Goal: Feedback & Contribution: Leave review/rating

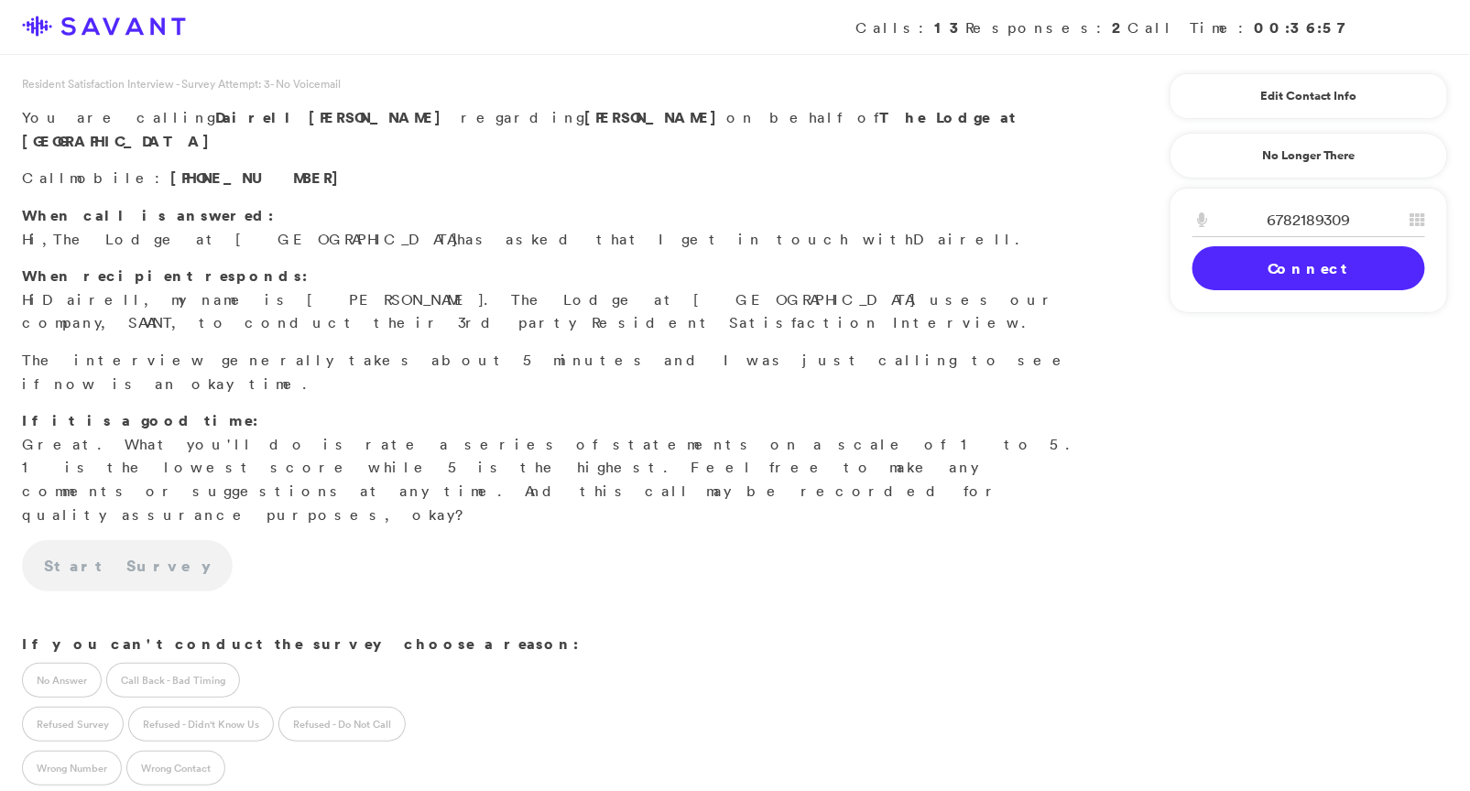
click at [1266, 270] on link "Connect" at bounding box center [1308, 268] width 233 height 44
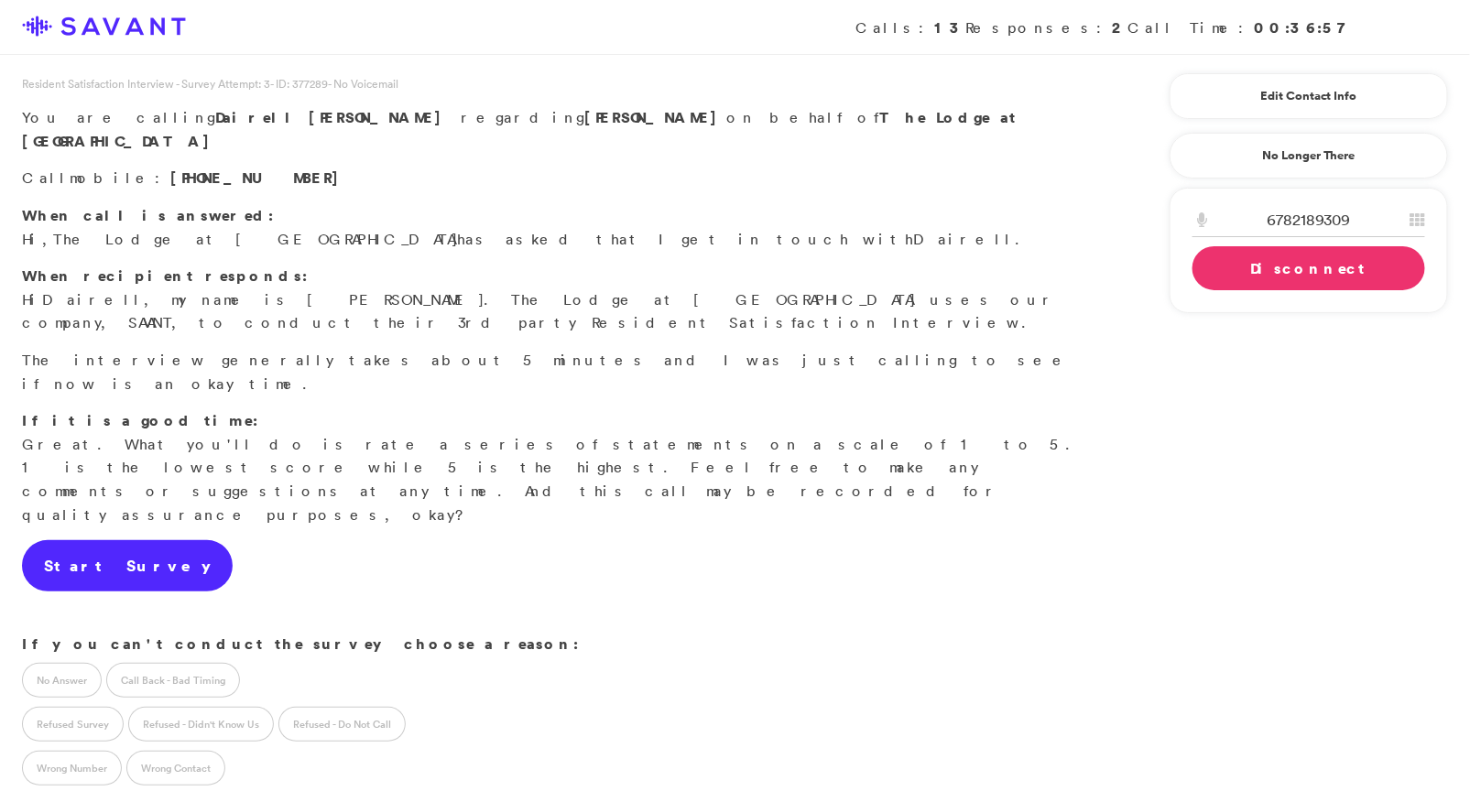
click at [113, 540] on link "Start Survey" at bounding box center [127, 565] width 211 height 51
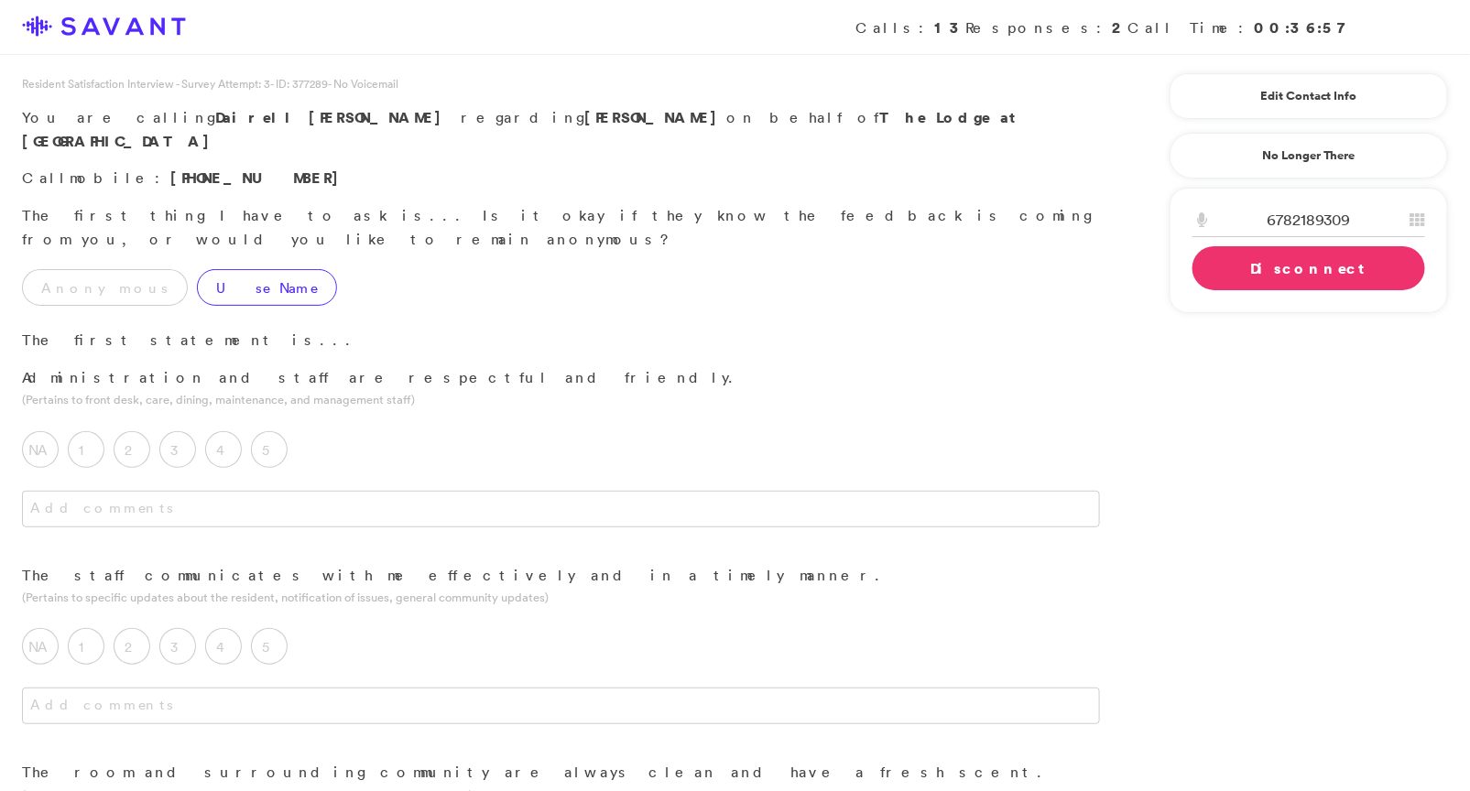
click at [202, 269] on label "Use Name" at bounding box center [267, 287] width 140 height 37
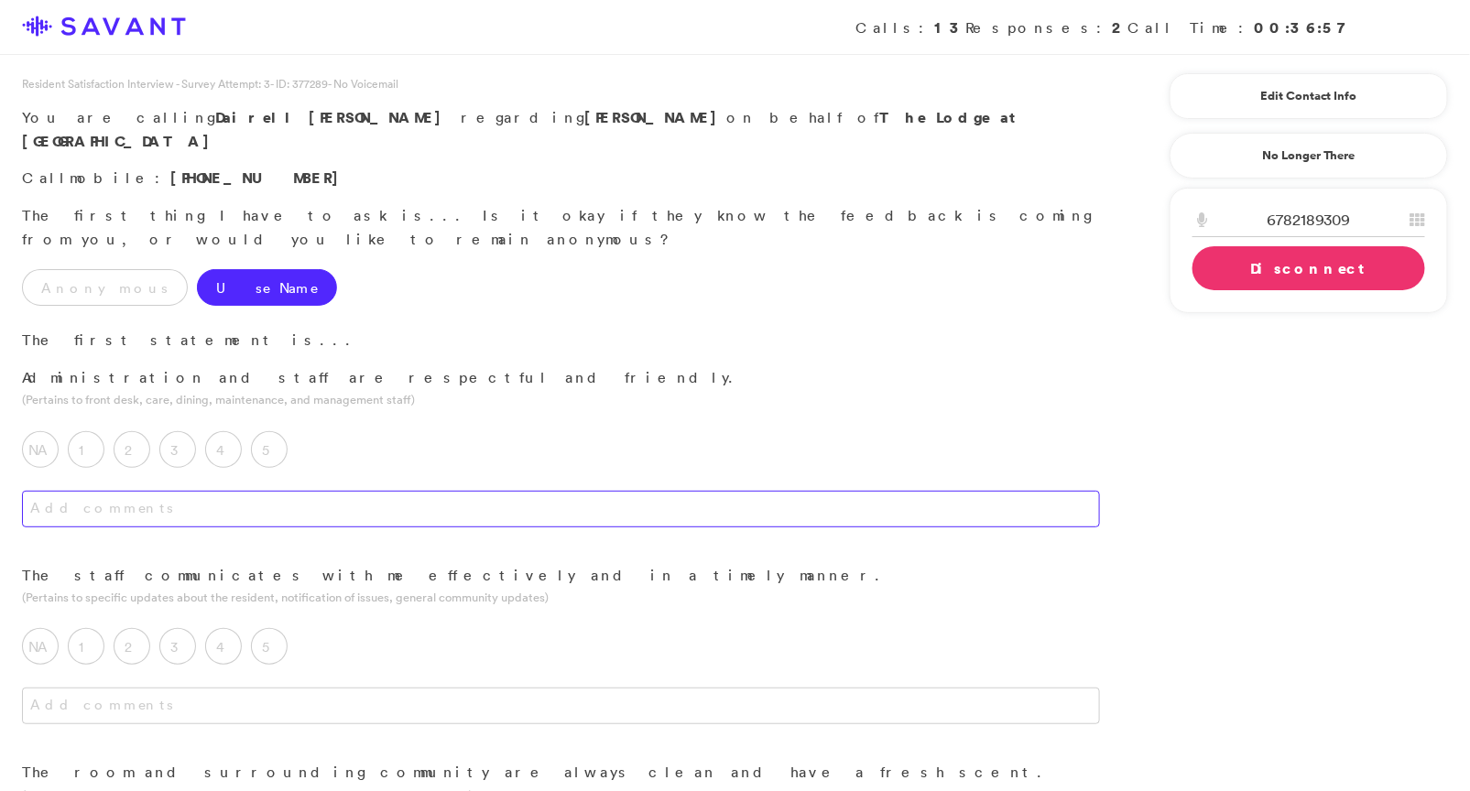
click at [368, 491] on textarea at bounding box center [561, 509] width 1078 height 37
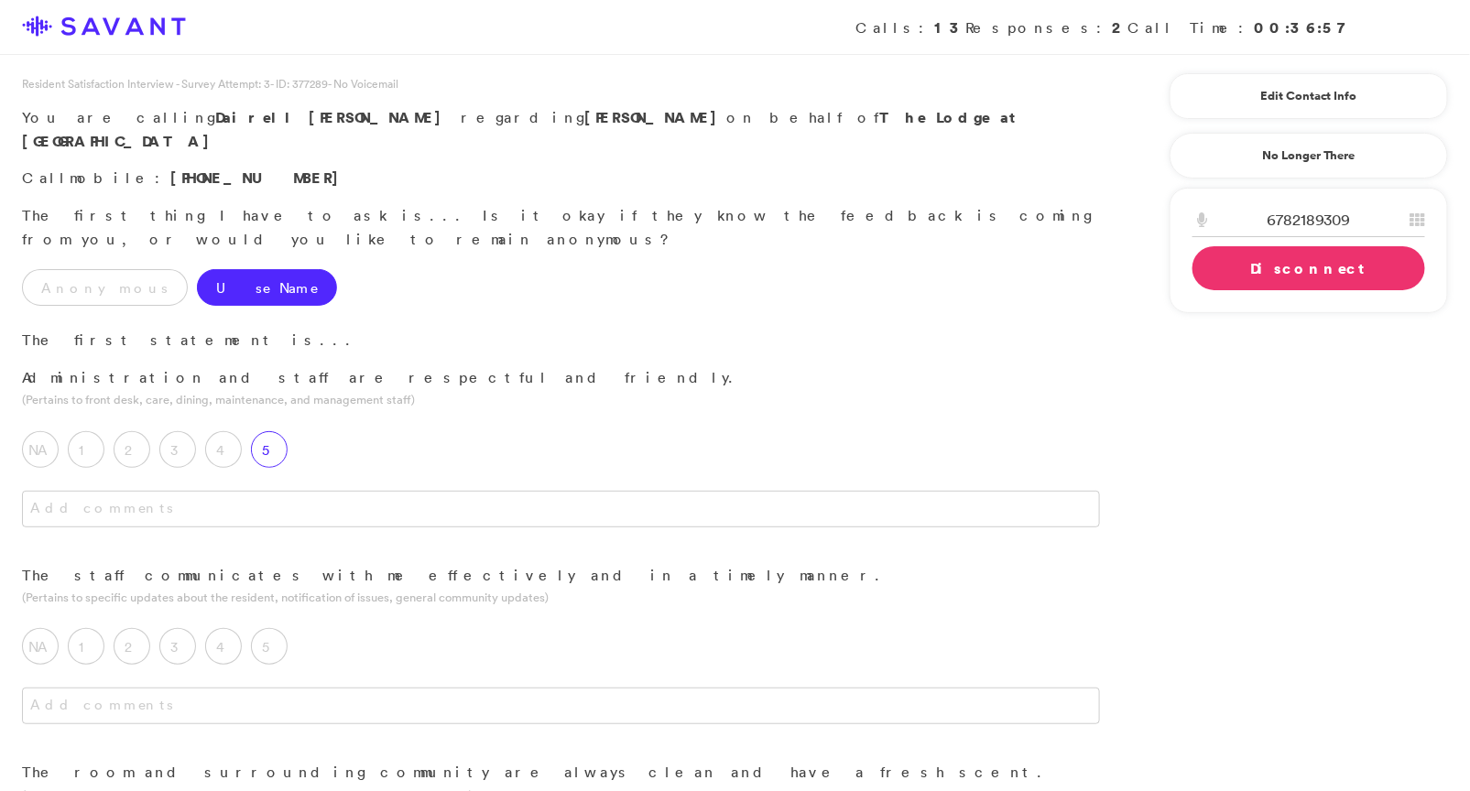
click at [282, 431] on label "5" at bounding box center [269, 449] width 37 height 37
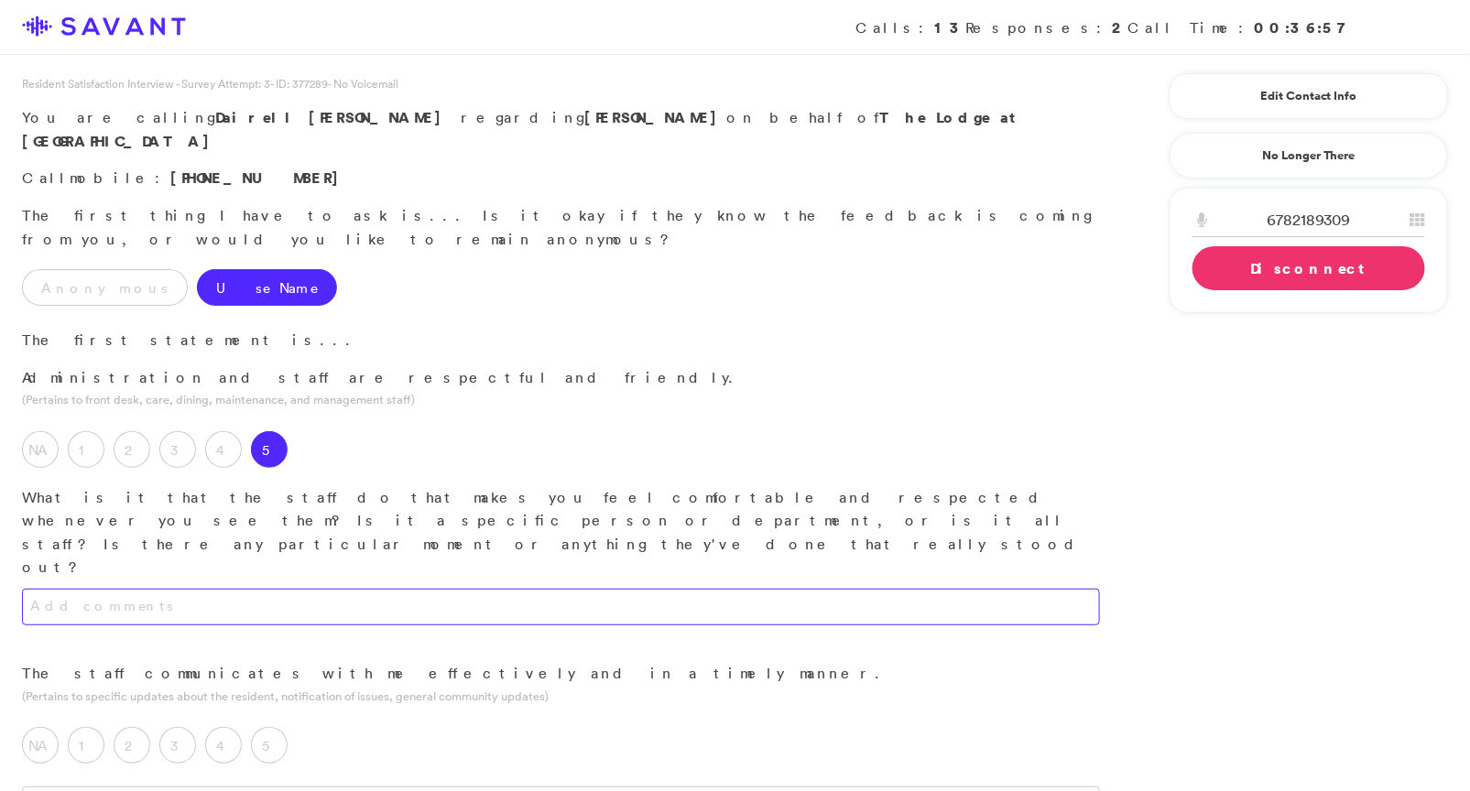
click at [387, 589] on textarea at bounding box center [561, 607] width 1078 height 37
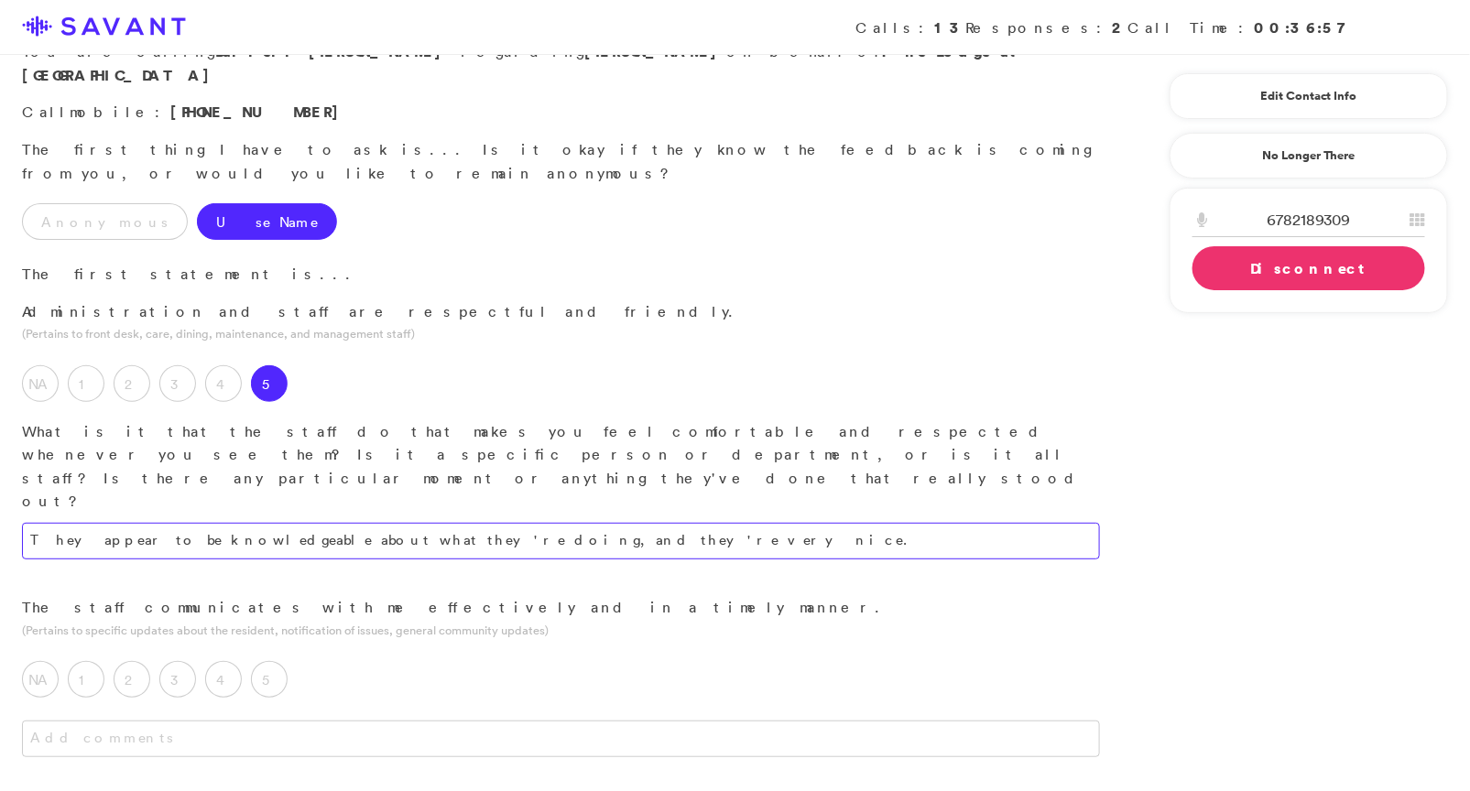
scroll to position [67, 0]
type textarea "They appear to be knowledgeable about what they're doing, and they're very nice."
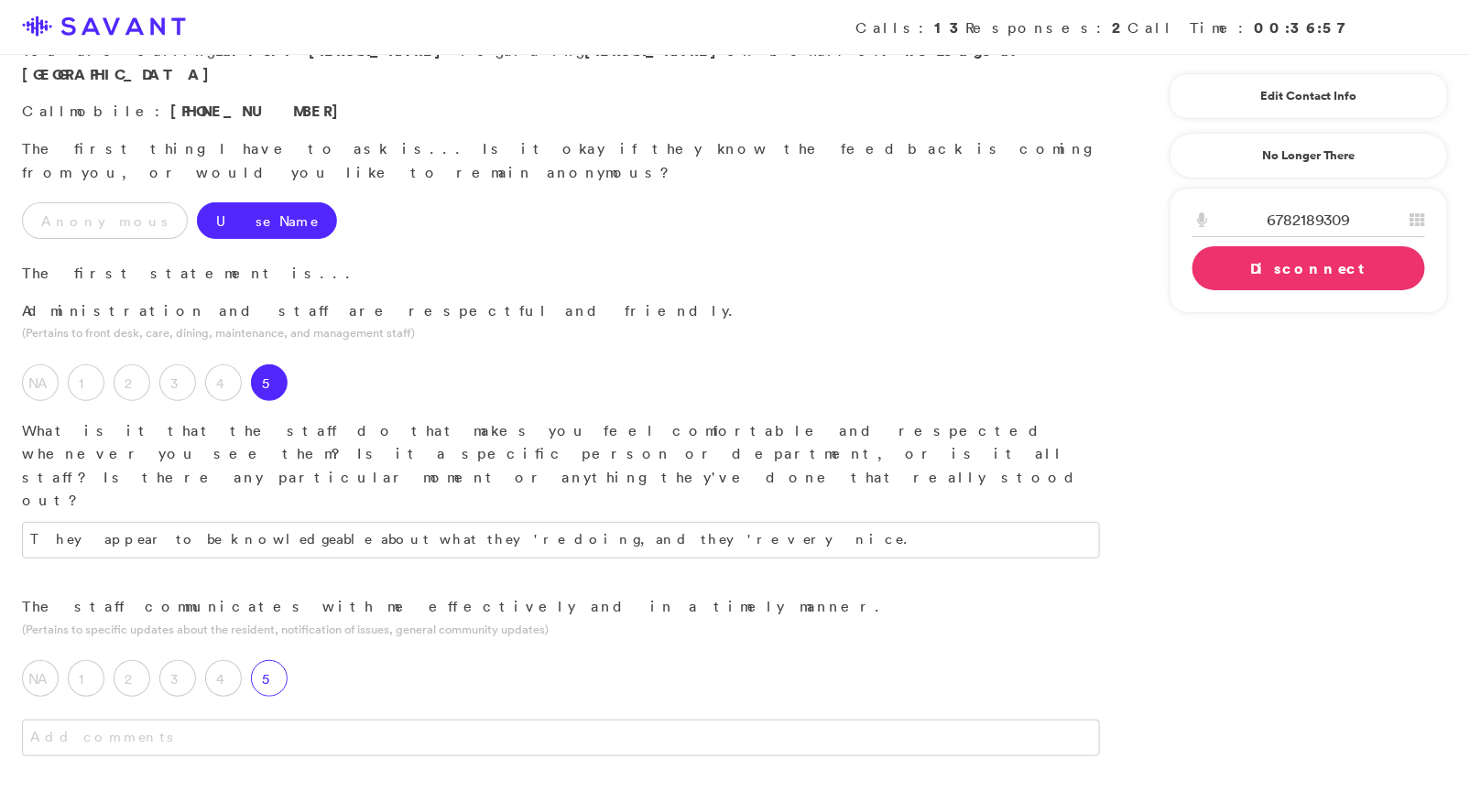
click at [278, 660] on label "5" at bounding box center [269, 678] width 37 height 37
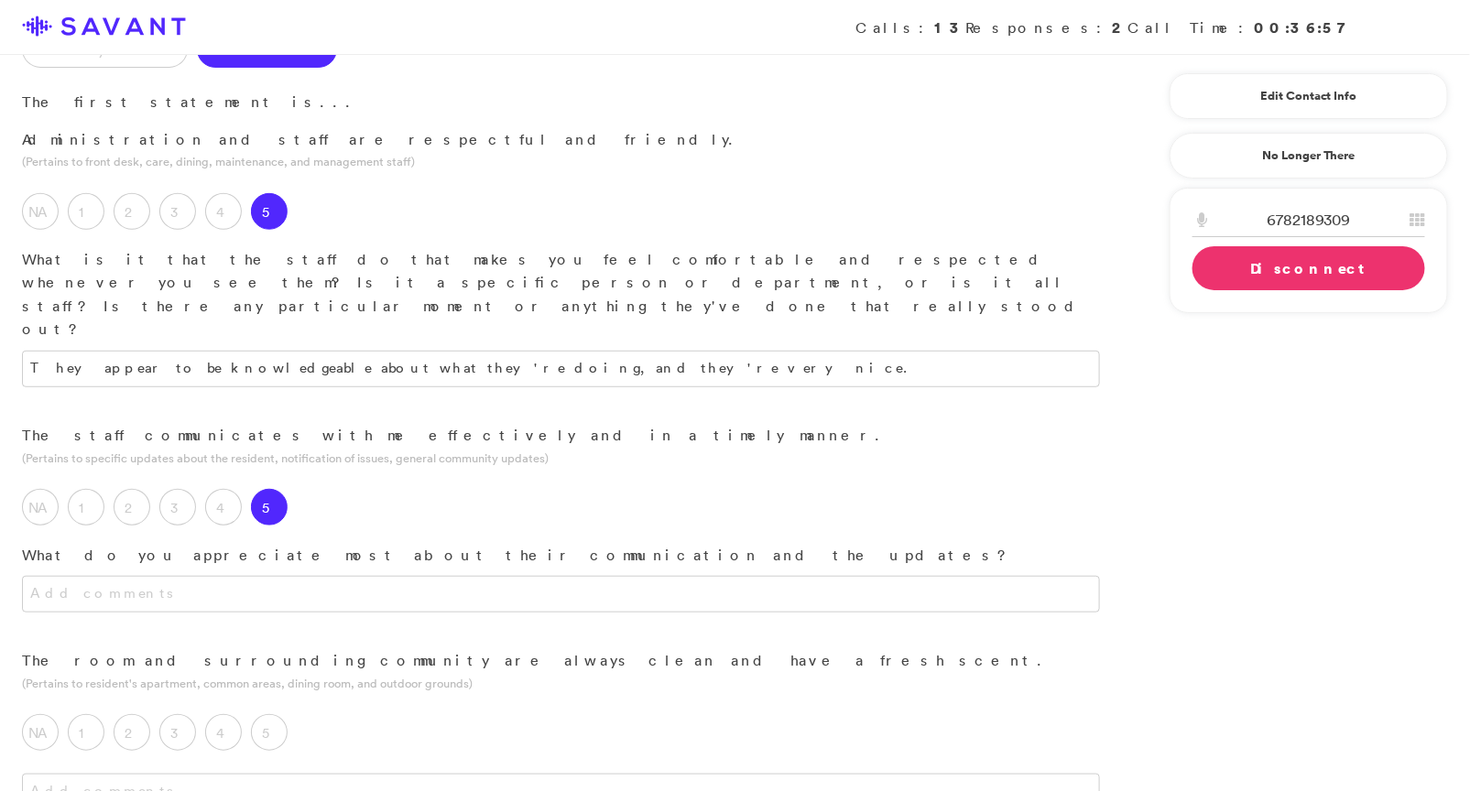
scroll to position [251, 0]
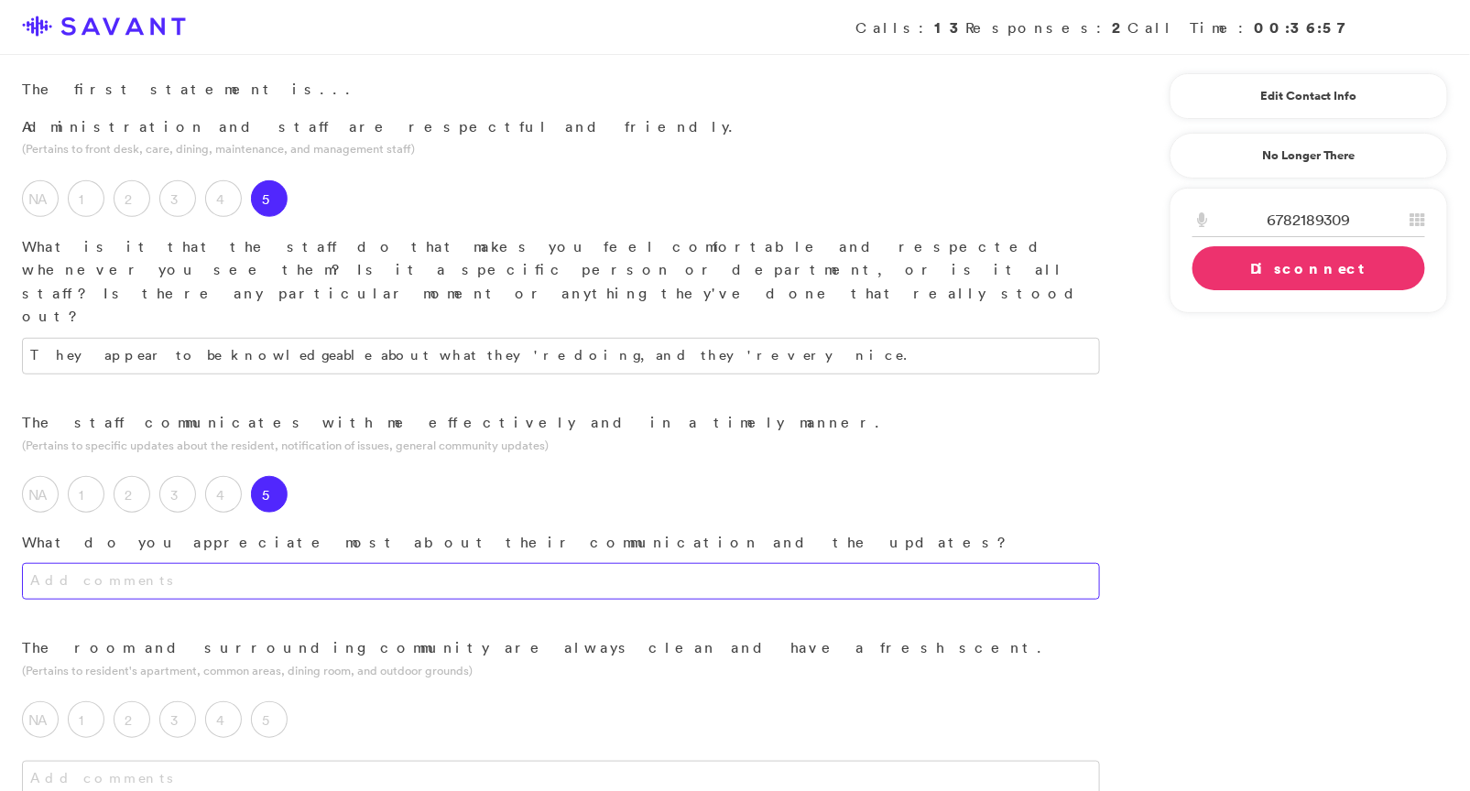
click at [312, 563] on textarea at bounding box center [561, 581] width 1078 height 37
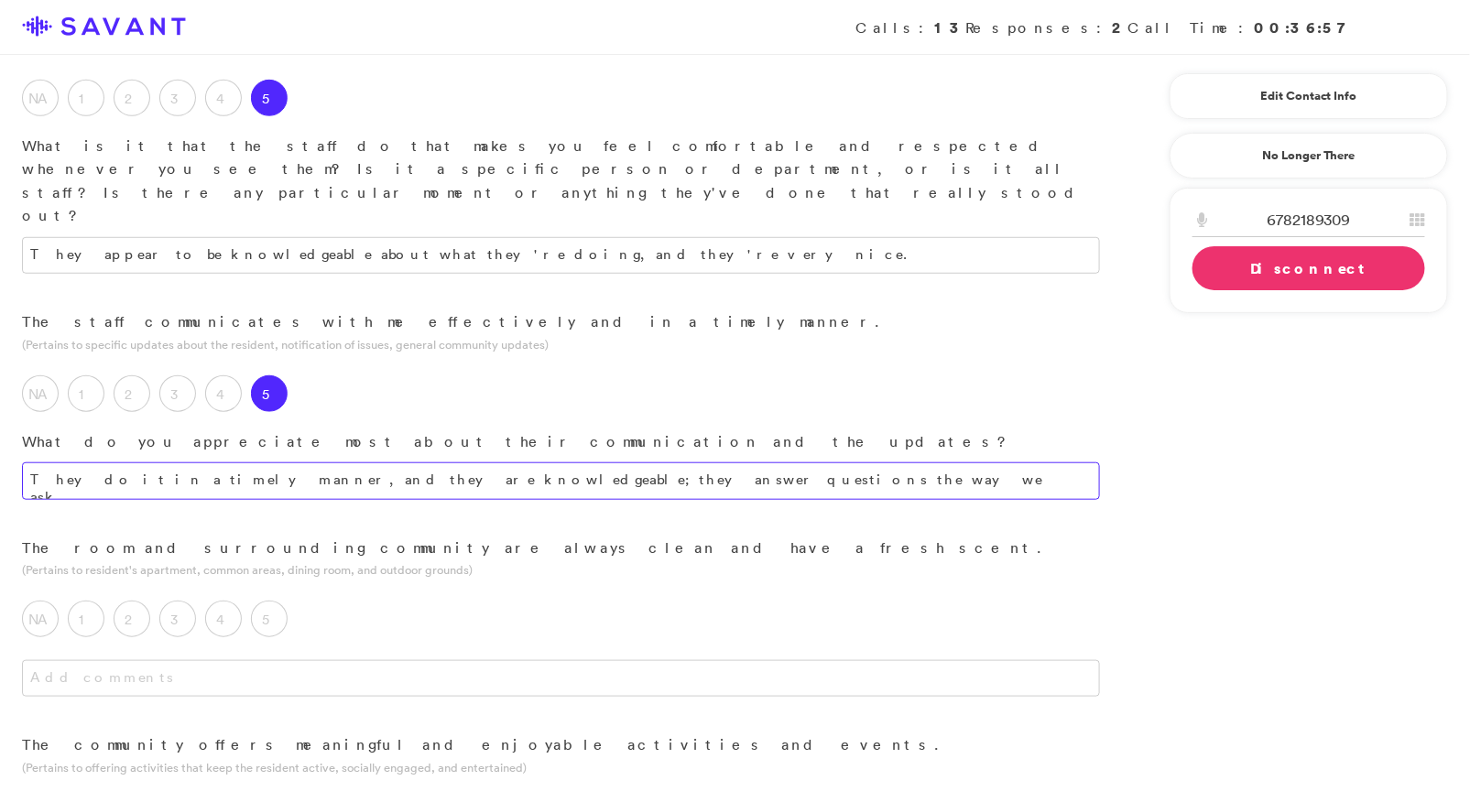
scroll to position [353, 0]
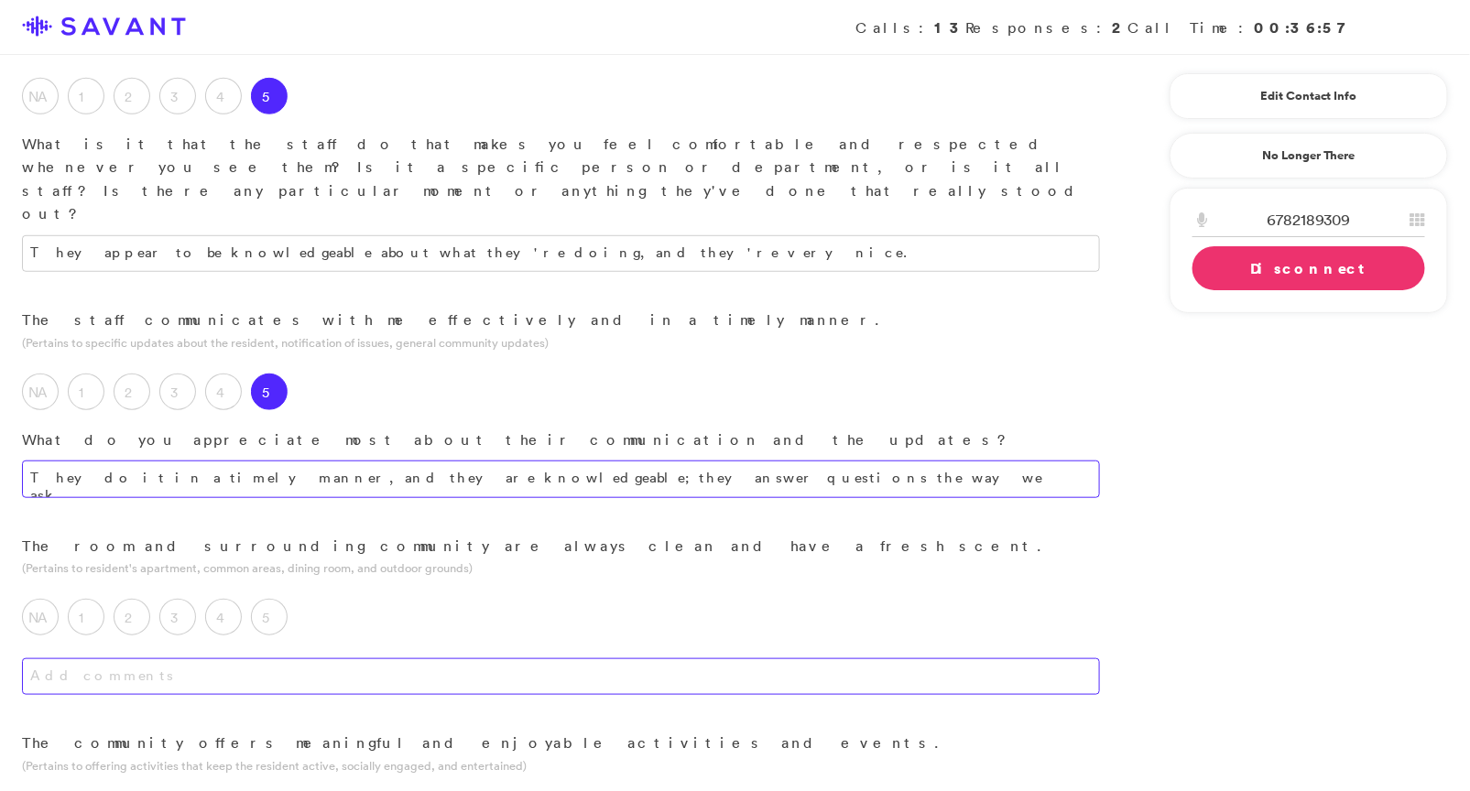
type textarea "They do it in a timely manner, and they are knowledgeable; they answer question…"
click at [378, 658] on textarea at bounding box center [561, 676] width 1078 height 37
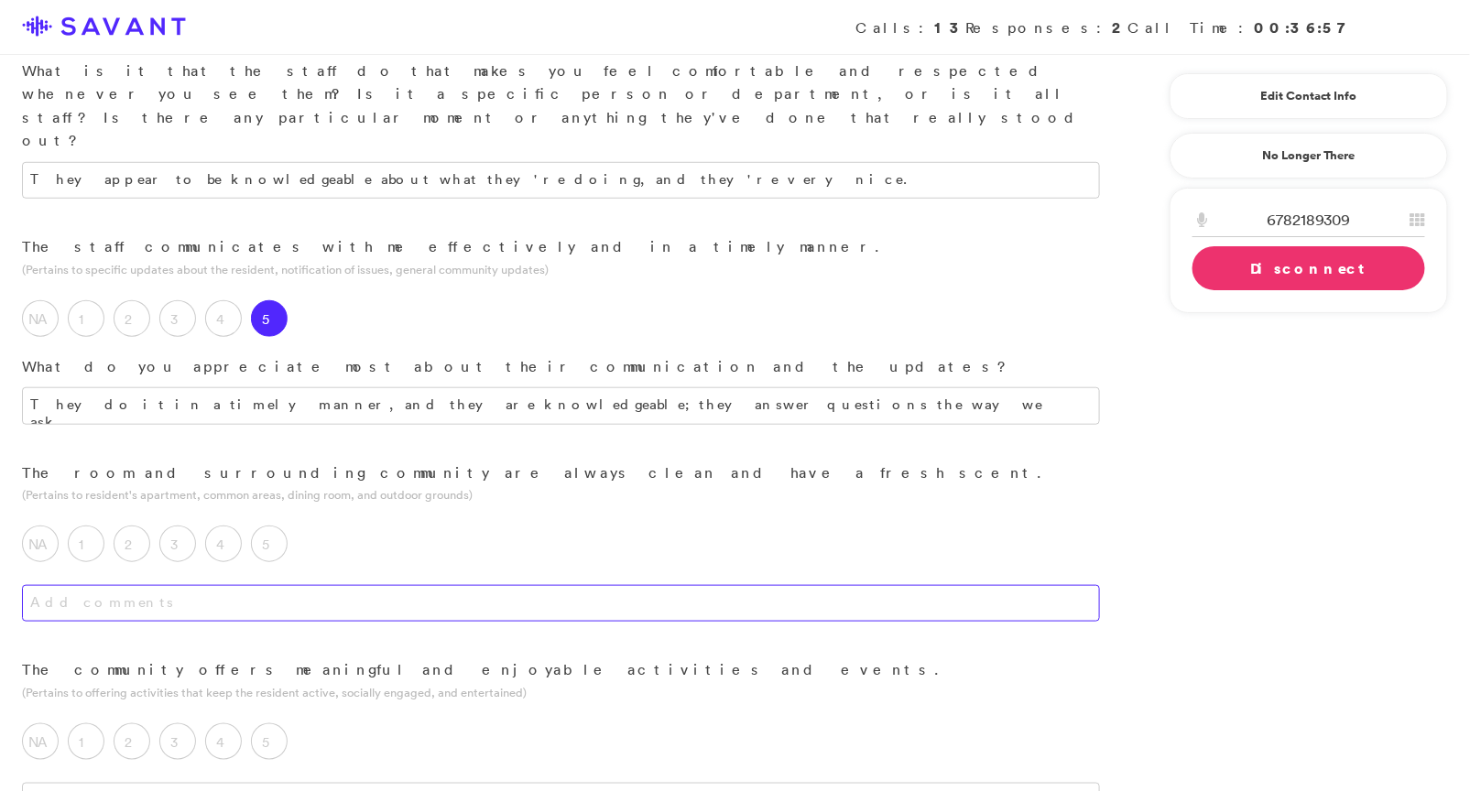
scroll to position [446, 0]
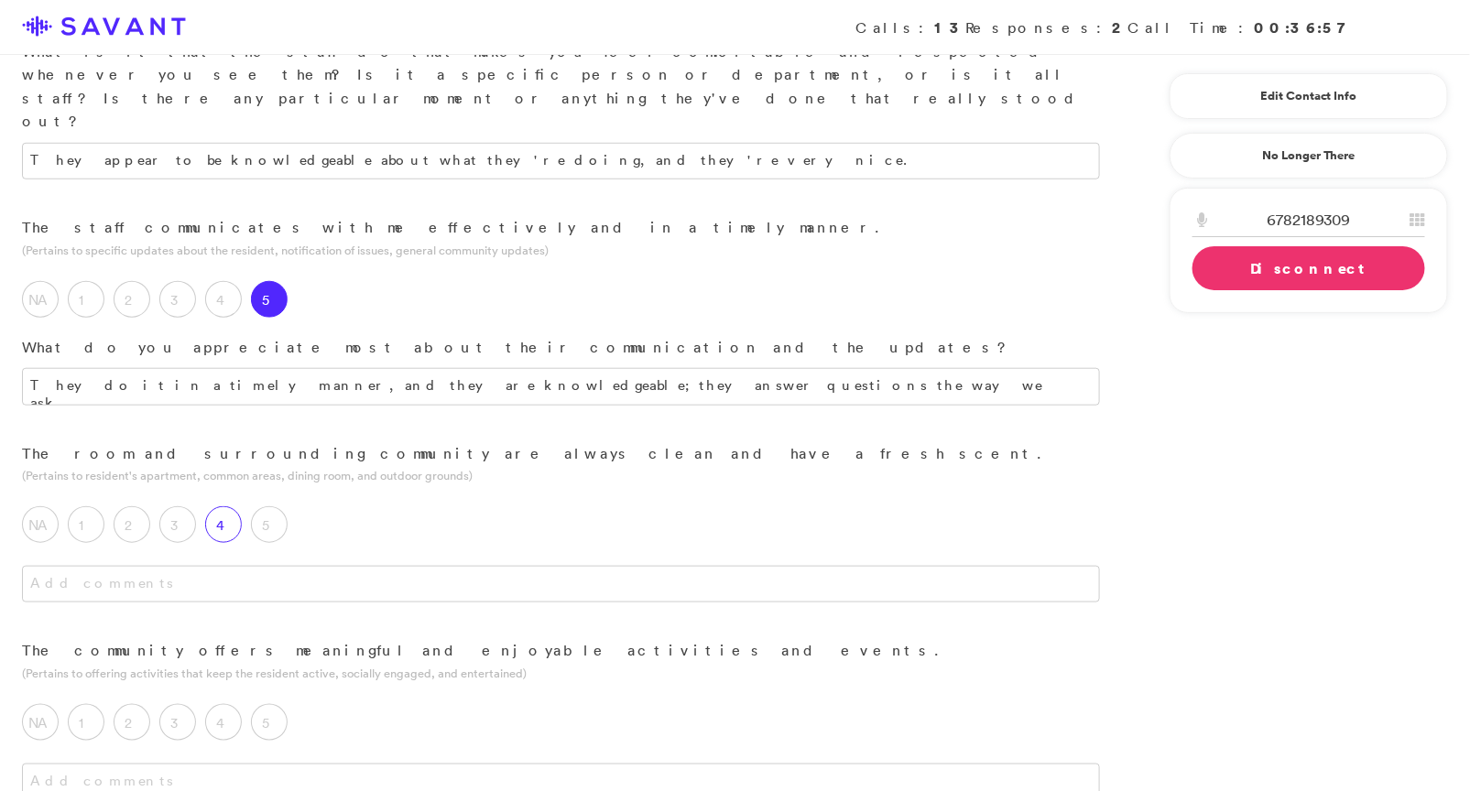
click at [246, 506] on div "4" at bounding box center [228, 529] width 46 height 46
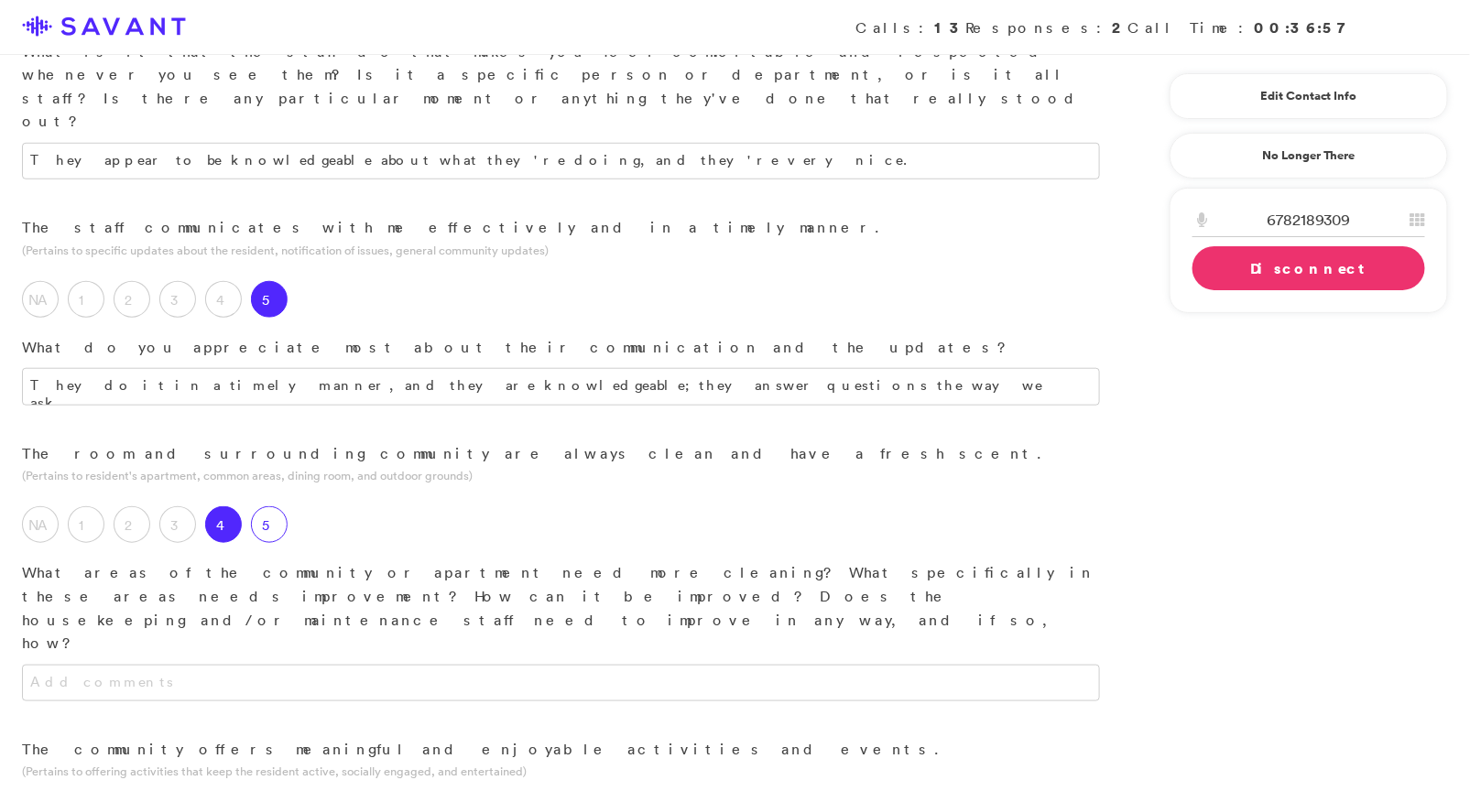
click at [286, 506] on label "5" at bounding box center [269, 524] width 37 height 37
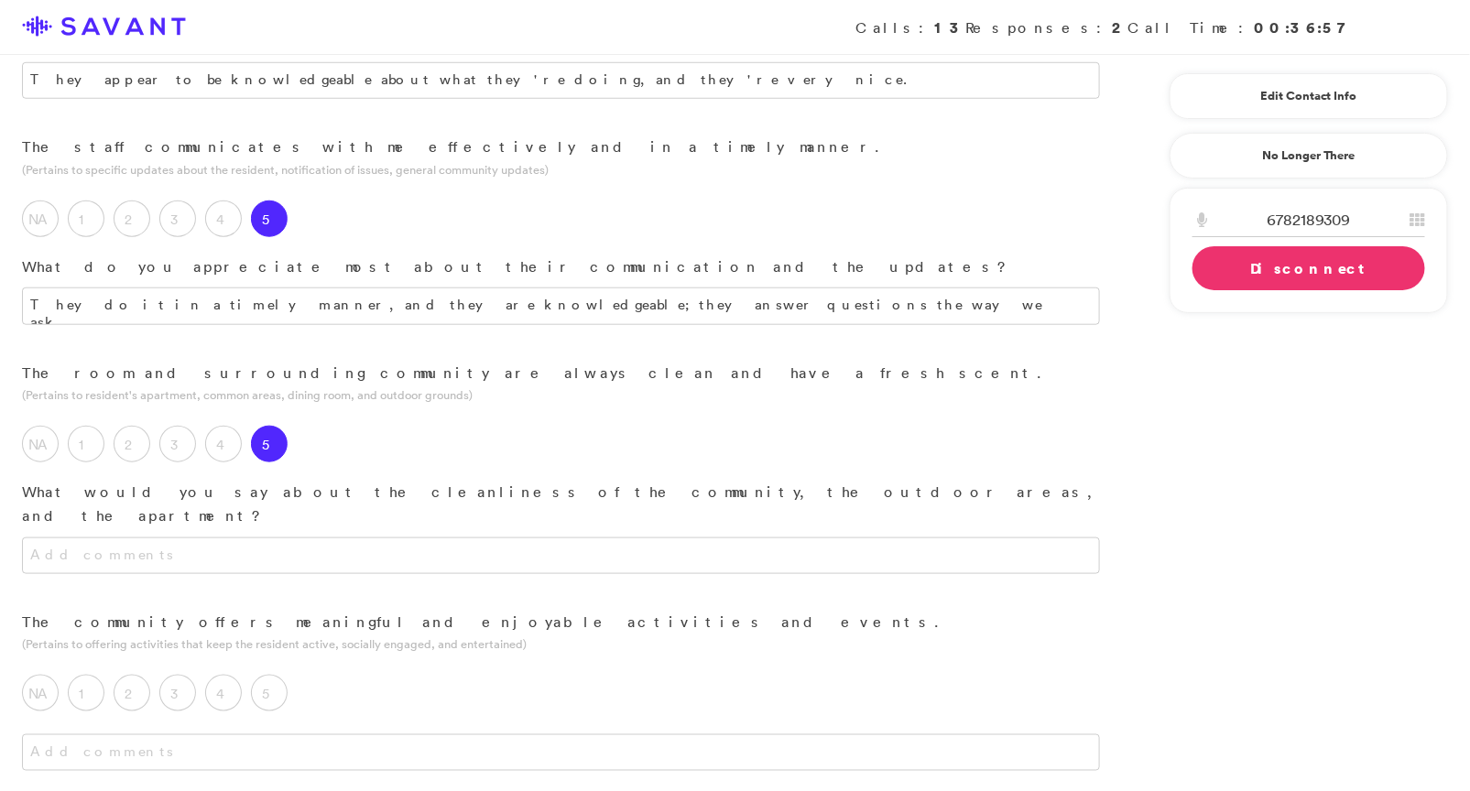
scroll to position [529, 0]
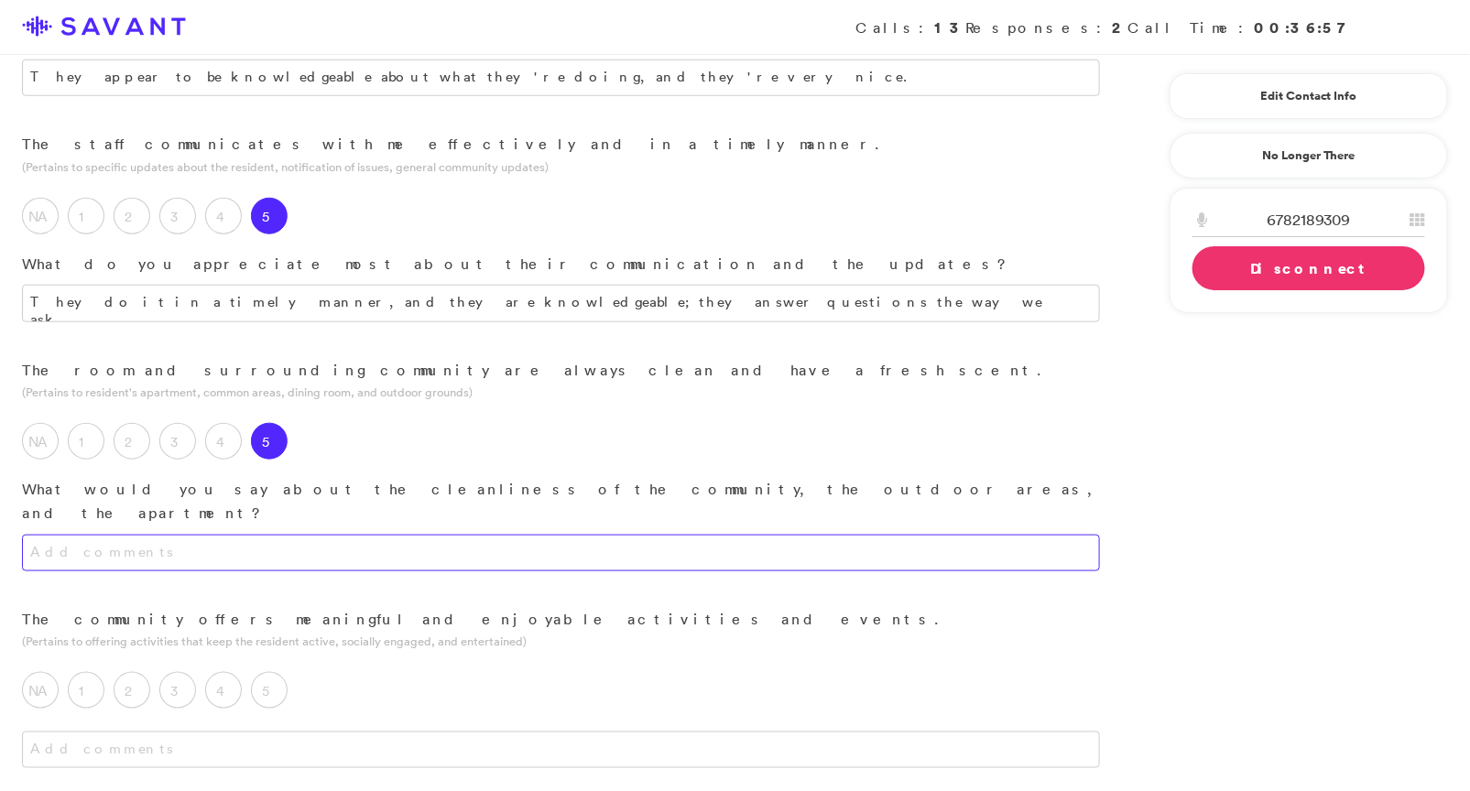
click at [378, 535] on textarea at bounding box center [561, 553] width 1078 height 37
type textarea "Well kept, everything is well groomed. All the houses and yards look very good."
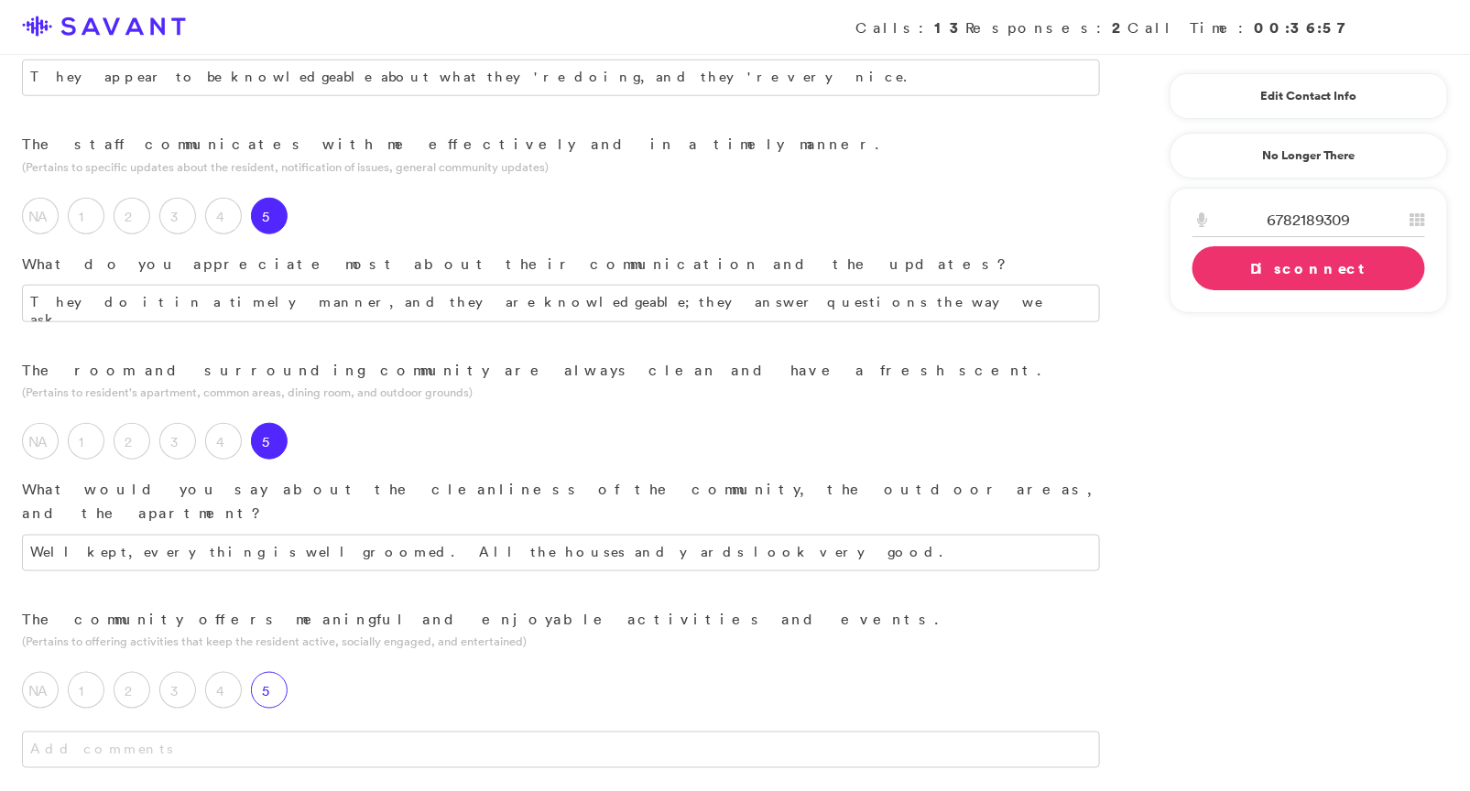
click at [267, 672] on label "5" at bounding box center [269, 690] width 37 height 37
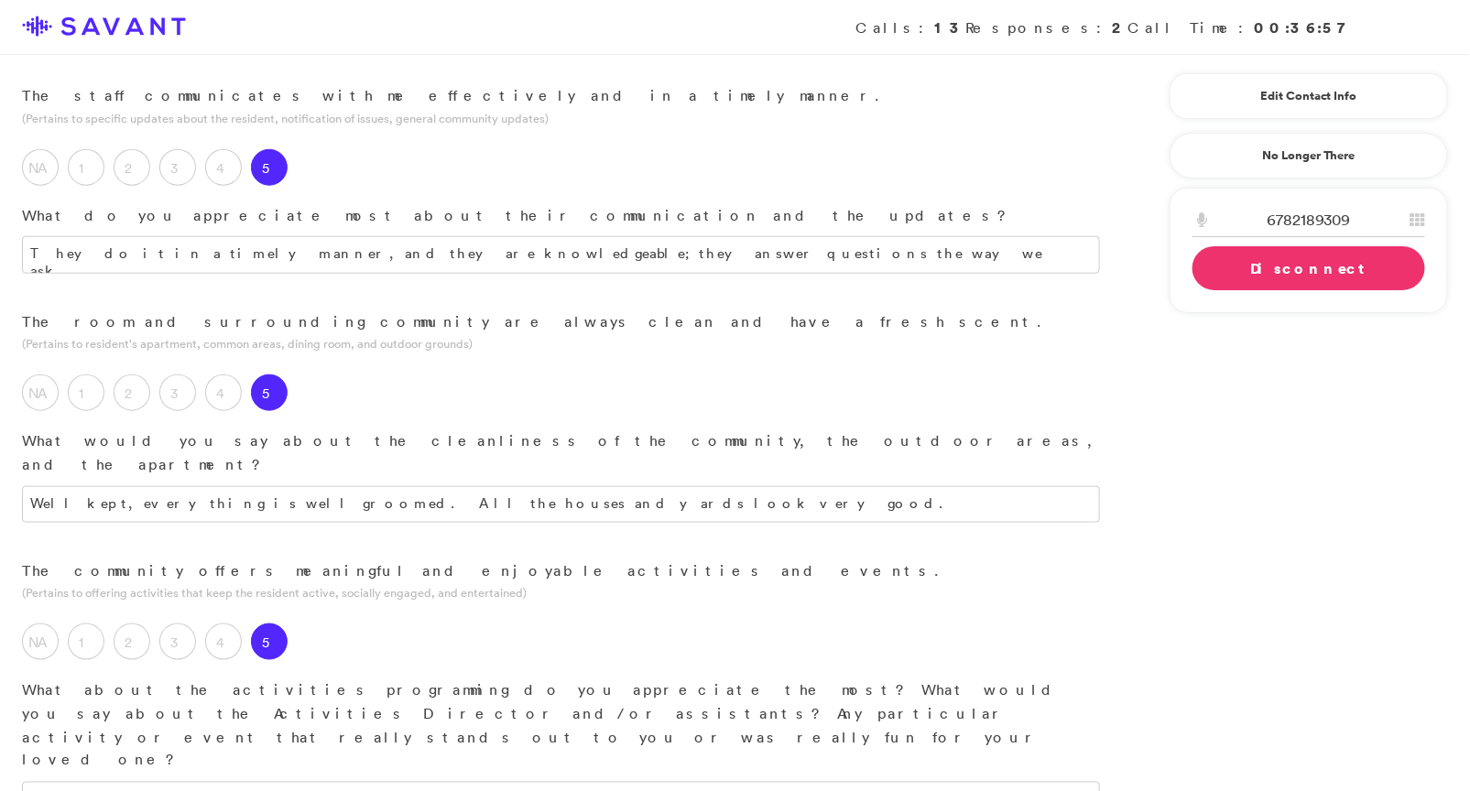
scroll to position [579, 0]
click at [386, 781] on textarea at bounding box center [561, 799] width 1078 height 37
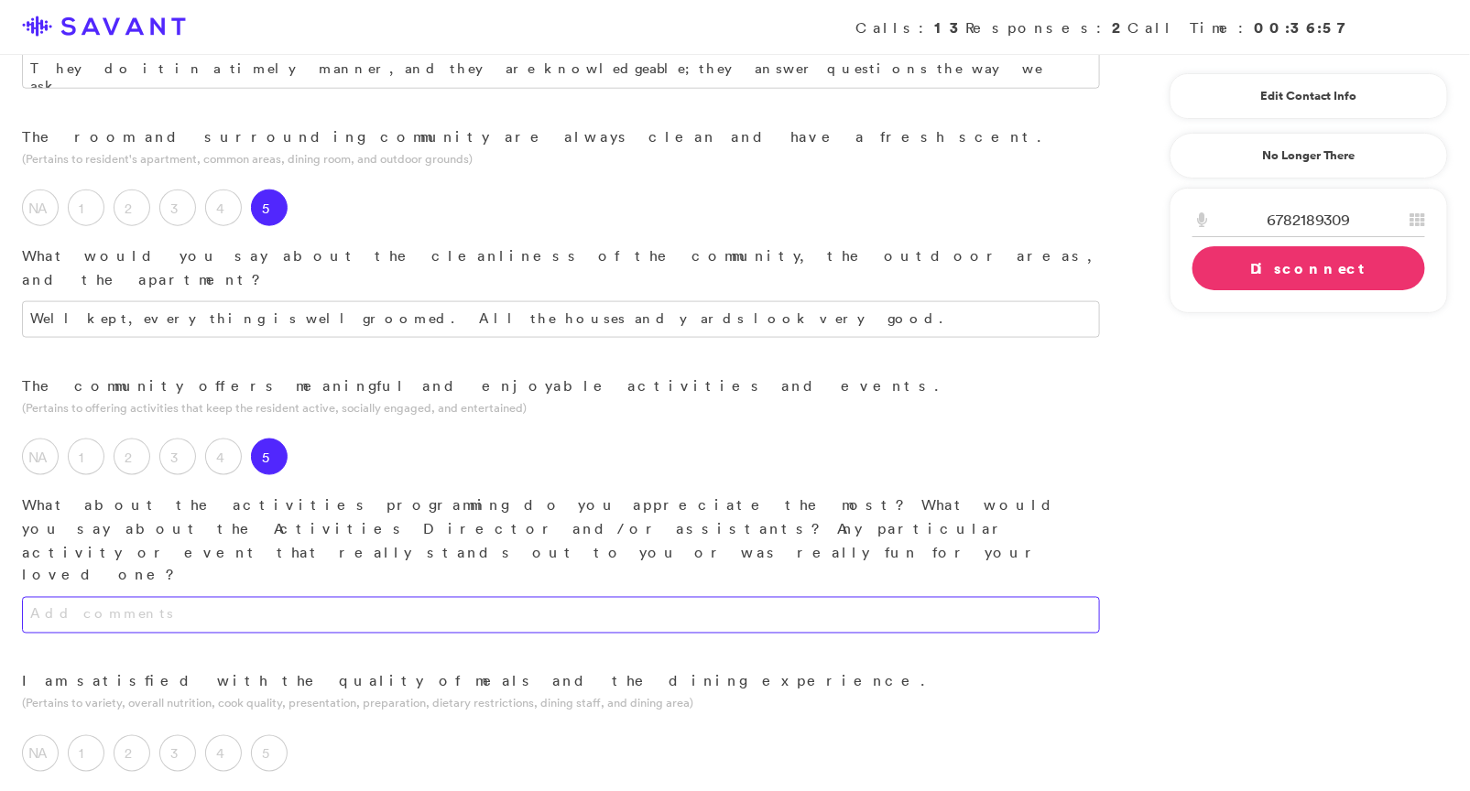
scroll to position [764, 0]
click at [259, 734] on label "5" at bounding box center [269, 752] width 37 height 37
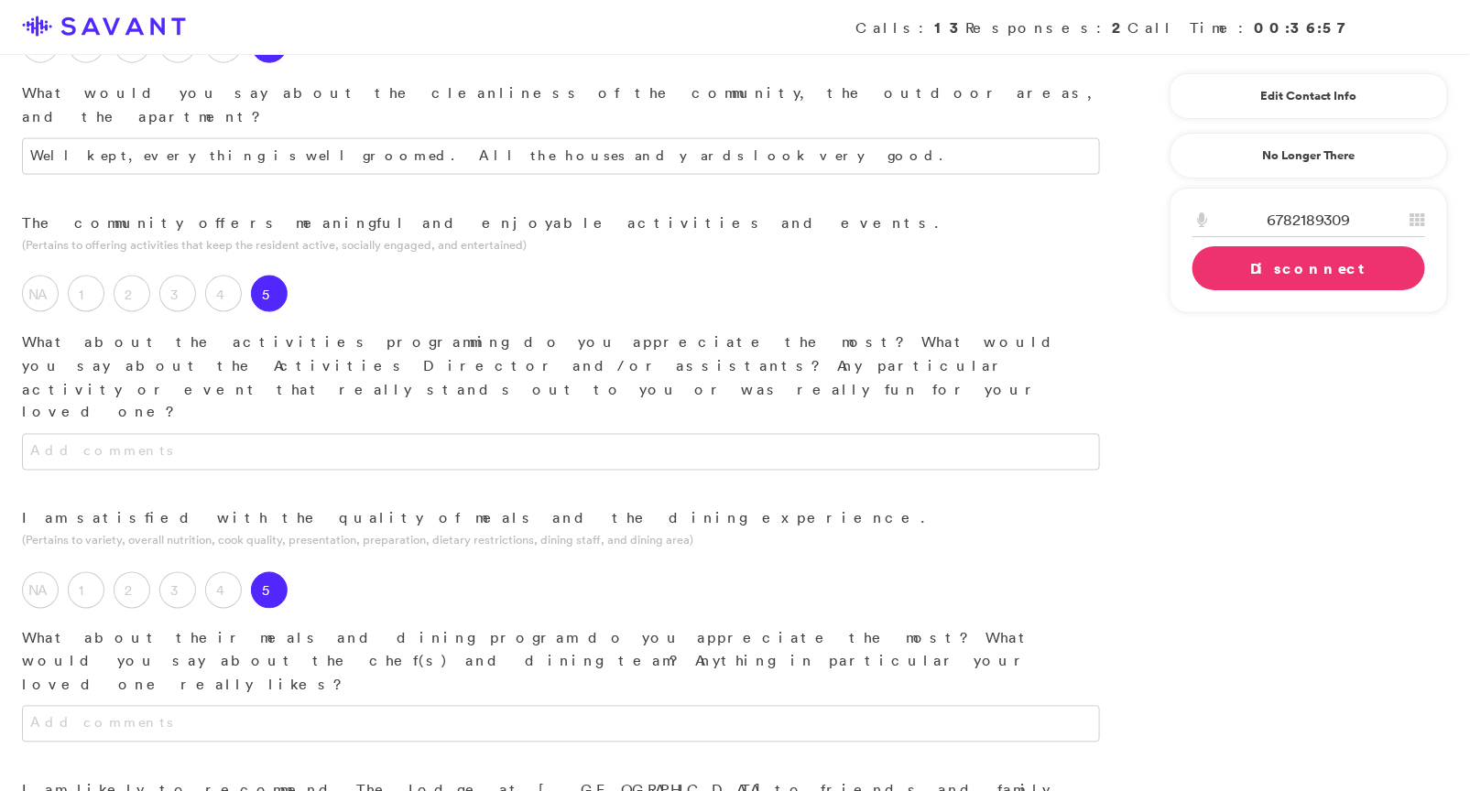
scroll to position [929, 0]
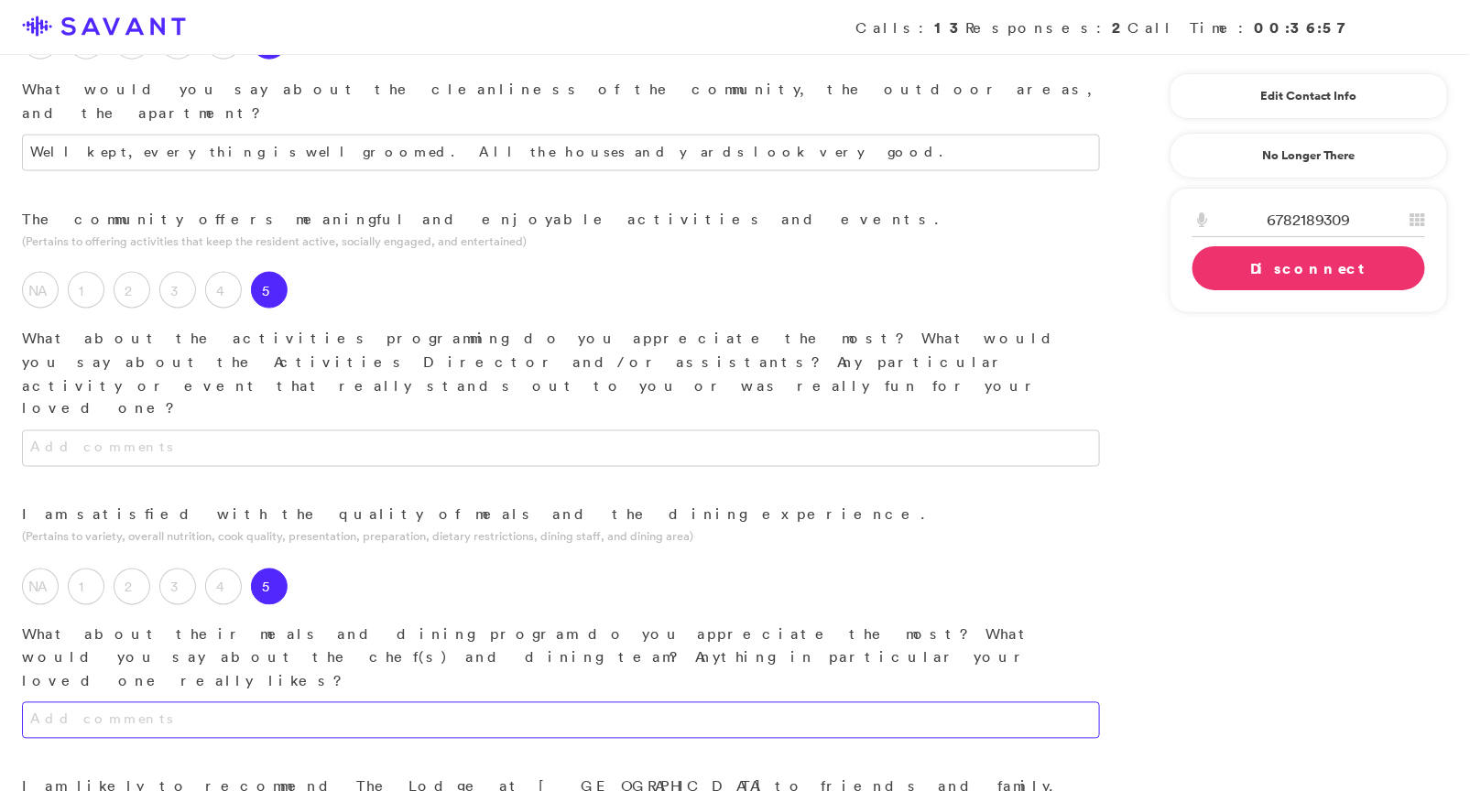
click at [416, 702] on textarea at bounding box center [561, 720] width 1078 height 37
type textarea "T"
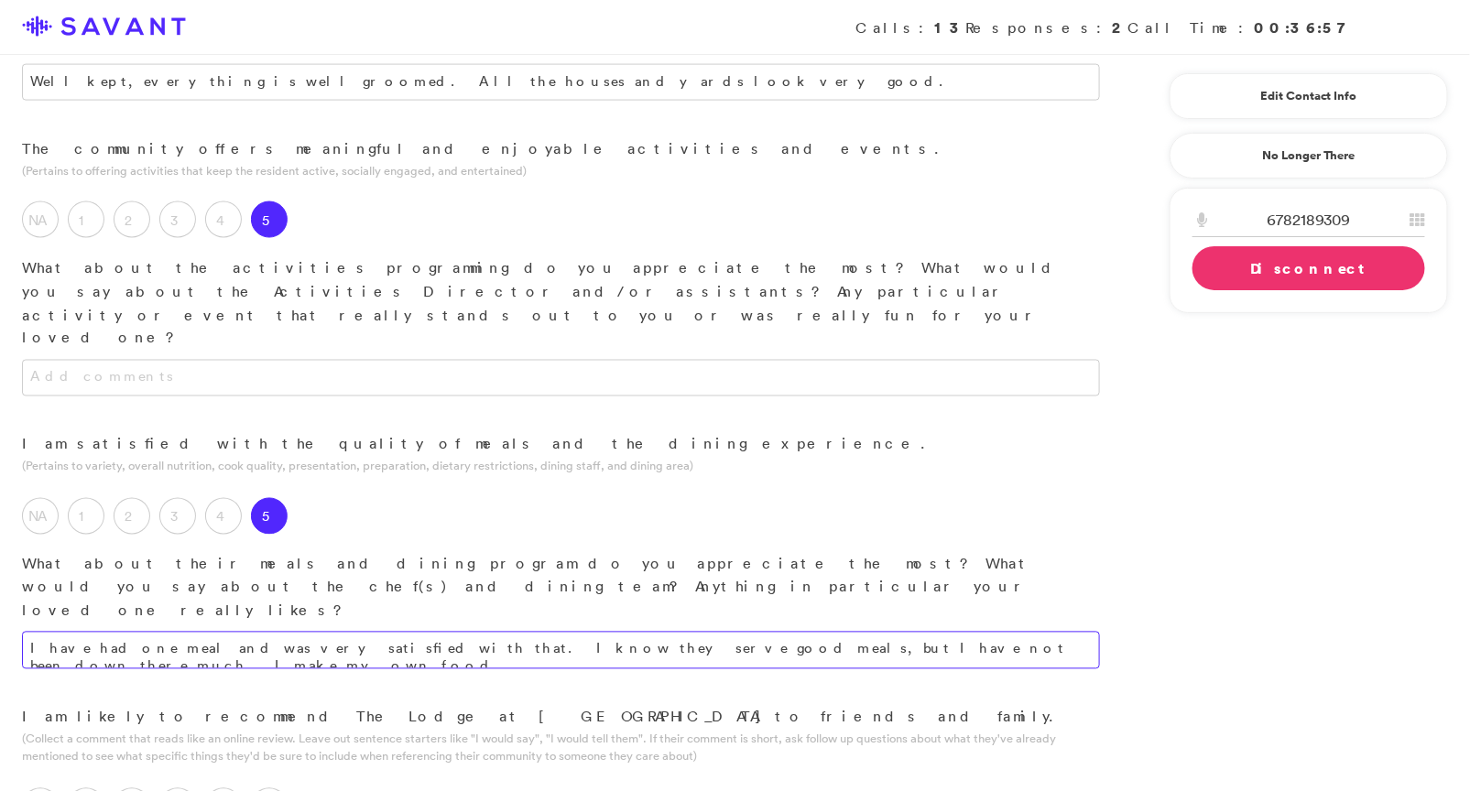
scroll to position [1014, 0]
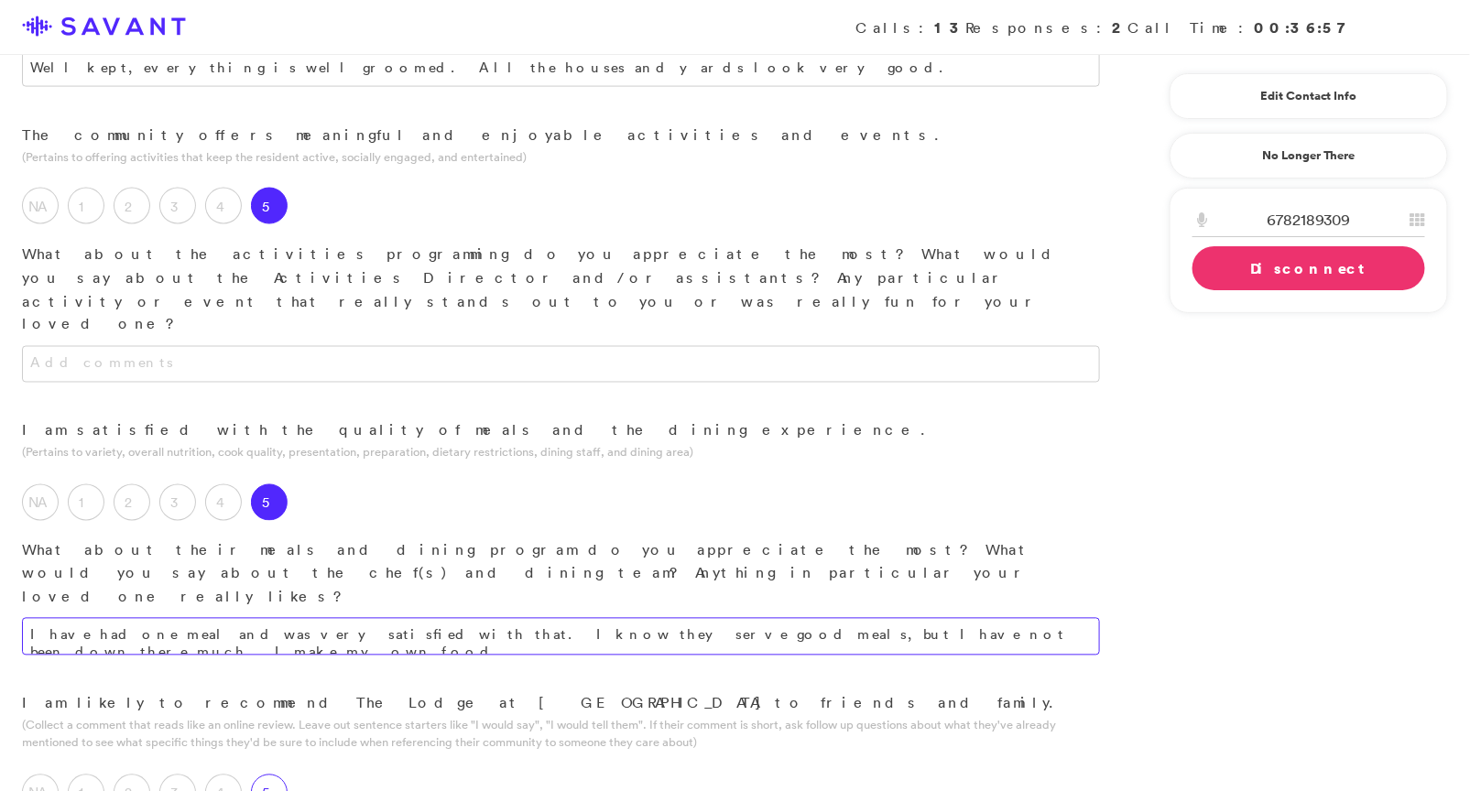
type textarea "I have had one meal and was very satisfied with that. I know they serve good me…"
click at [271, 775] on label "5" at bounding box center [269, 793] width 37 height 37
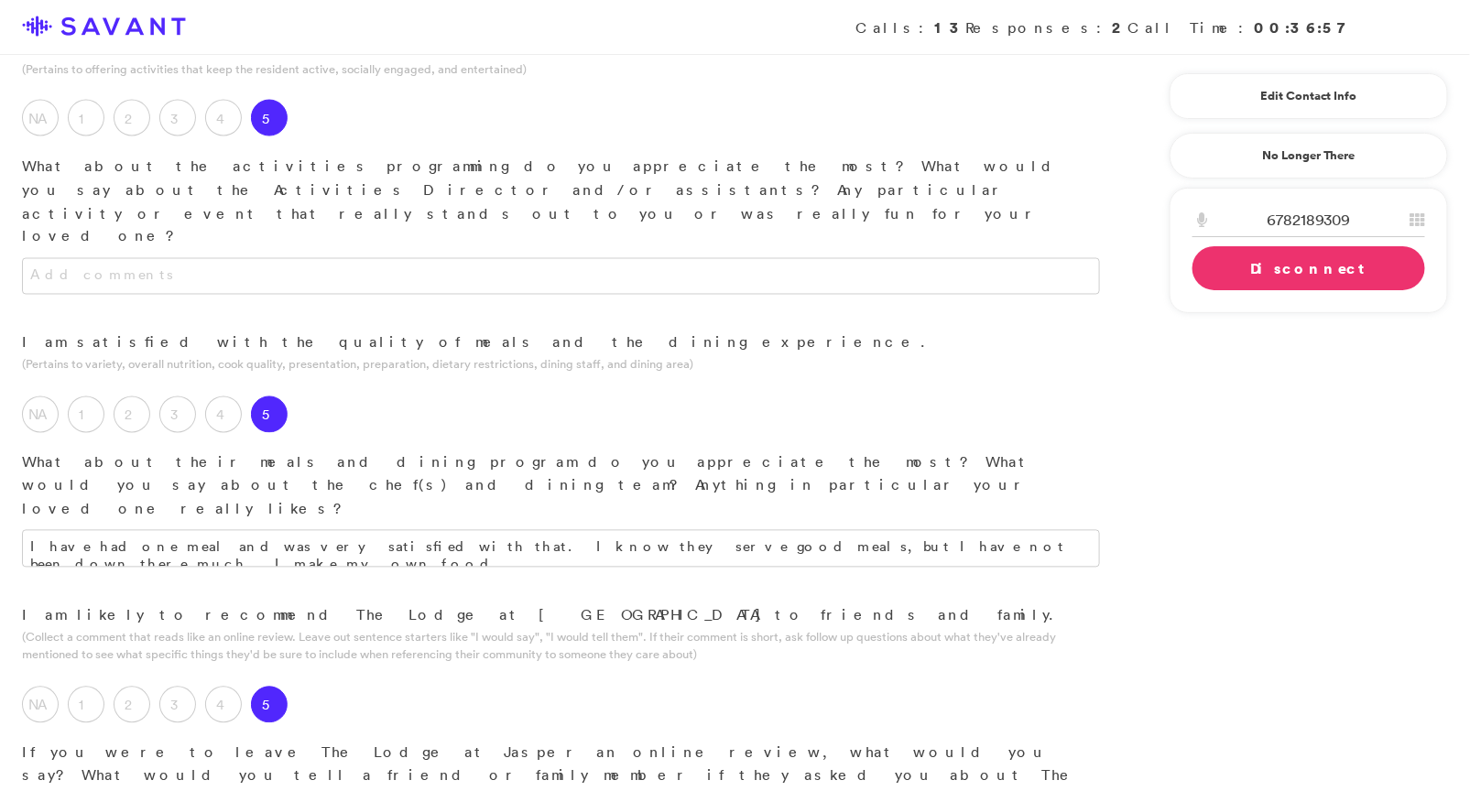
scroll to position [1105, 0]
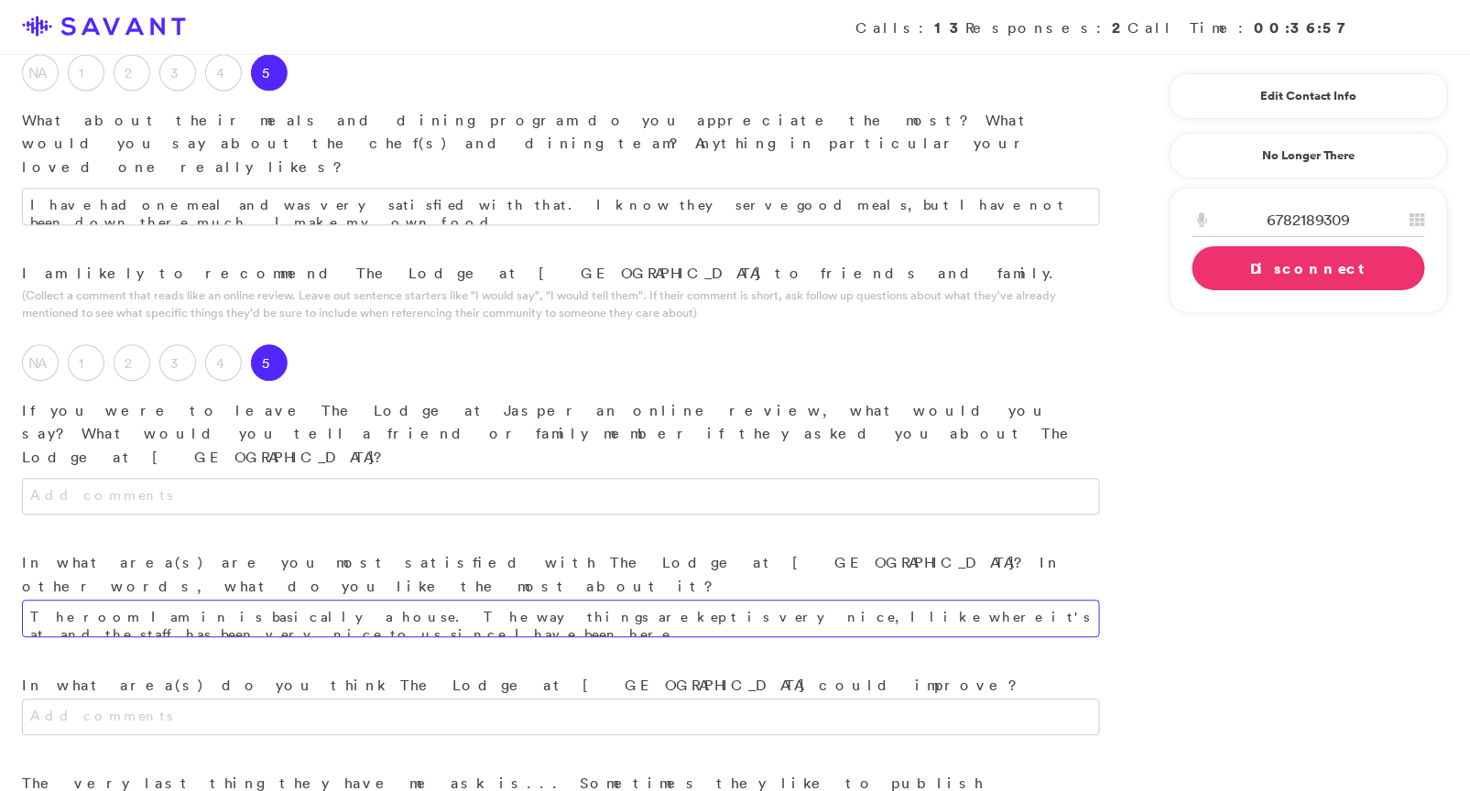
scroll to position [1453, 0]
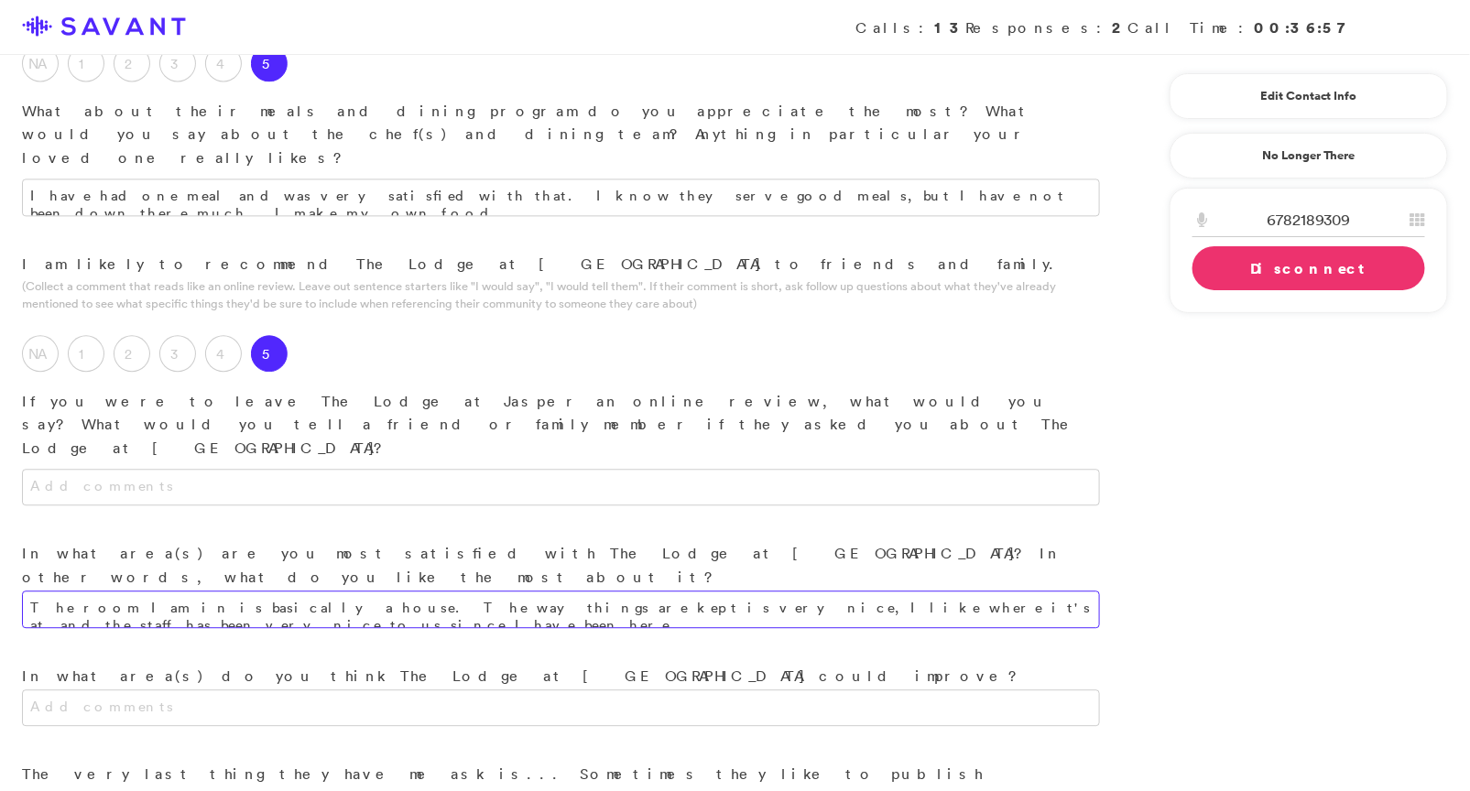
type textarea "The room I am in is basically a house. The way things are kept is very nice, I …"
click at [1227, 278] on link "Disconnect" at bounding box center [1308, 268] width 233 height 44
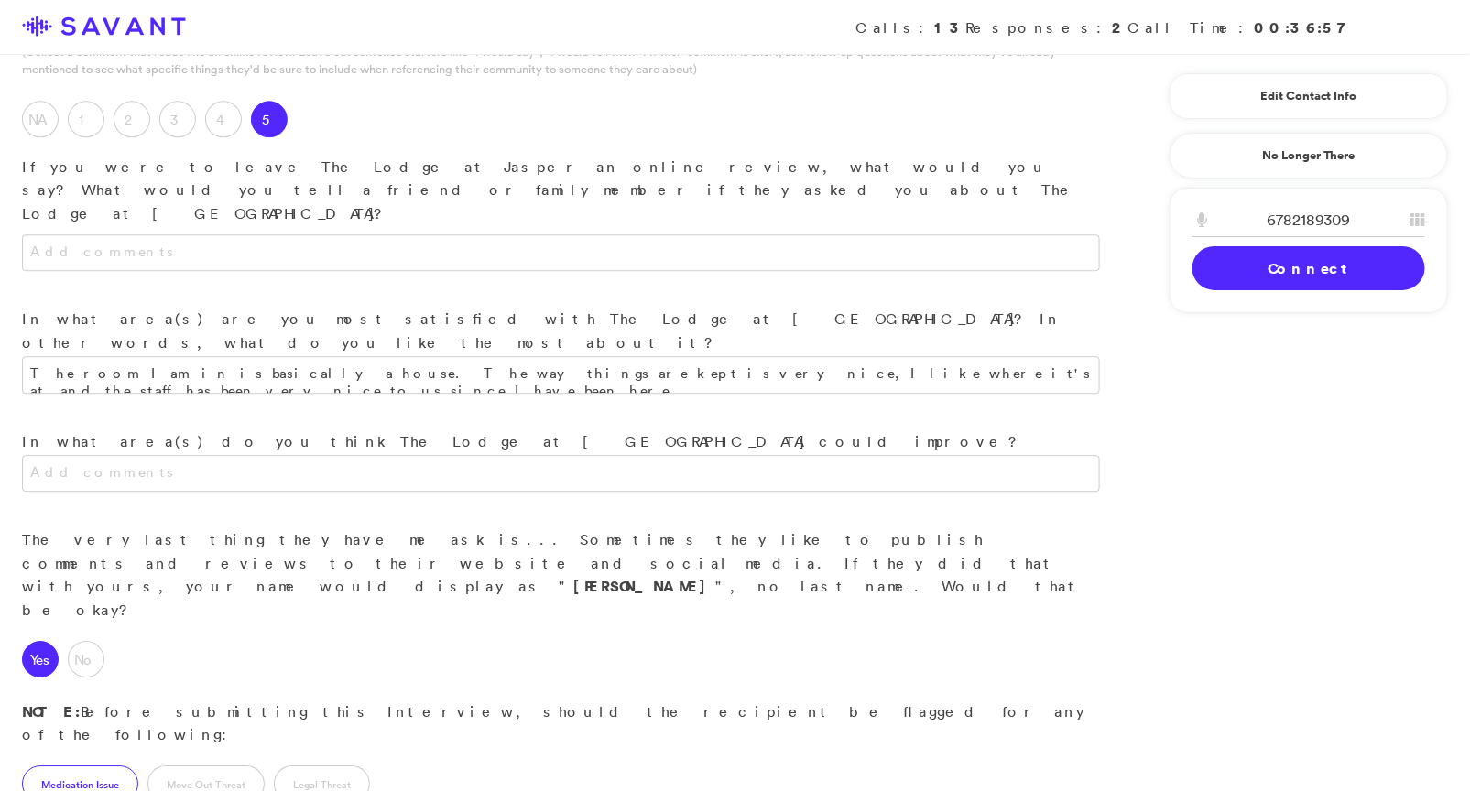
scroll to position [1754, 0]
